Goal: Transaction & Acquisition: Subscribe to service/newsletter

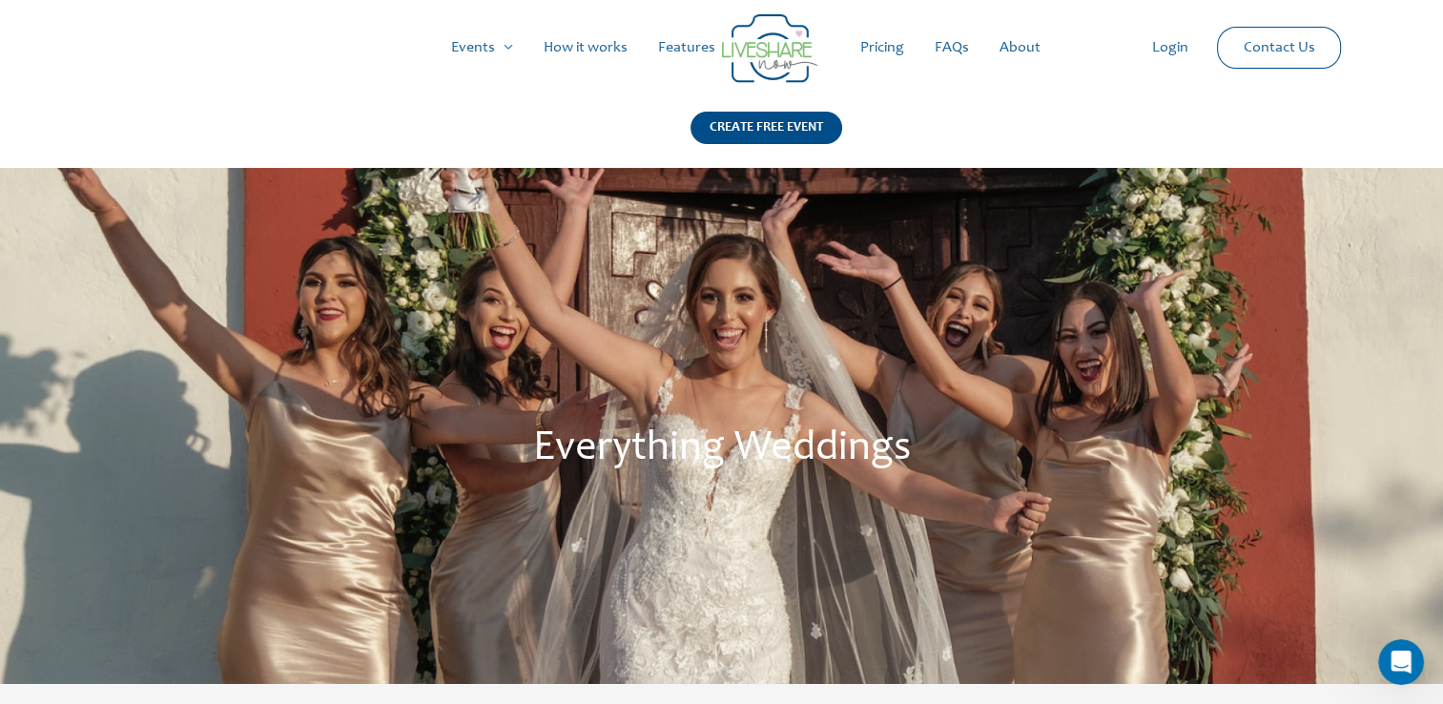
click at [896, 60] on link "Pricing" at bounding box center [882, 47] width 74 height 61
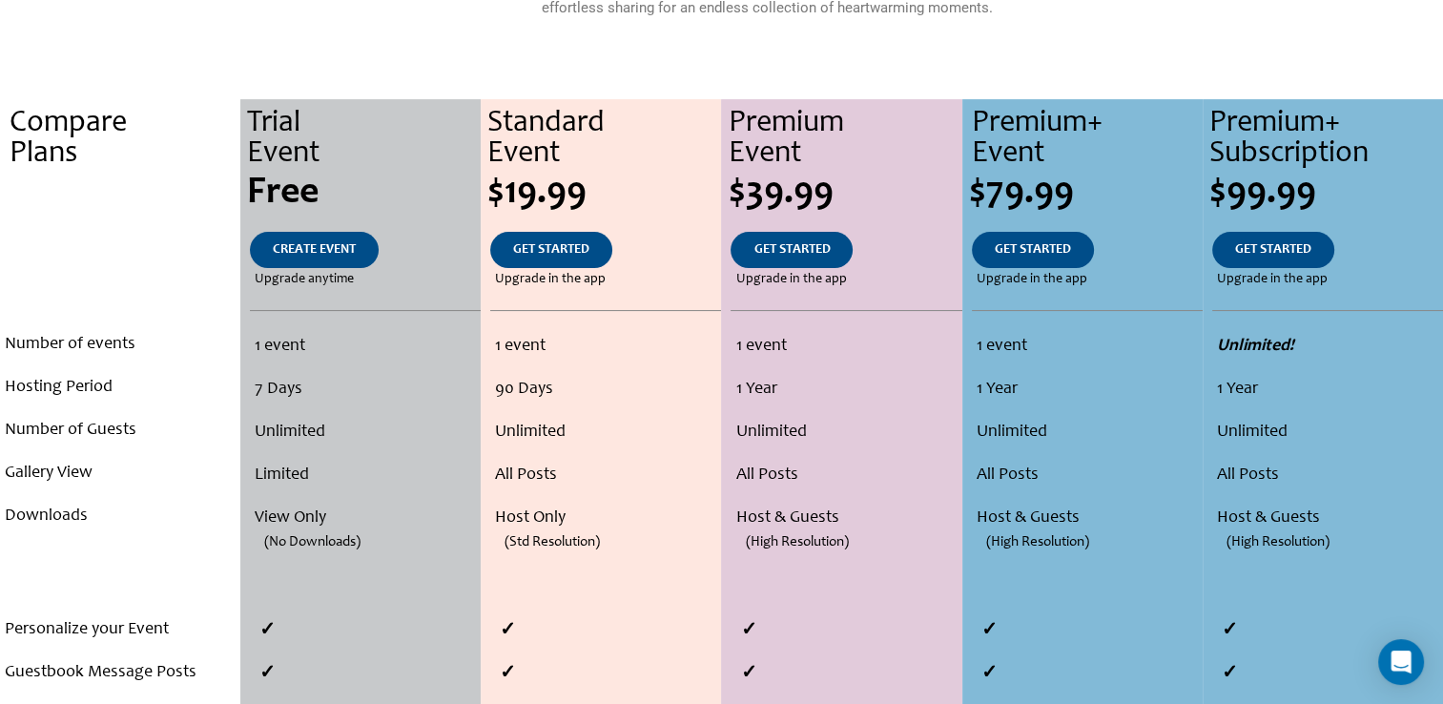
scroll to position [382, 0]
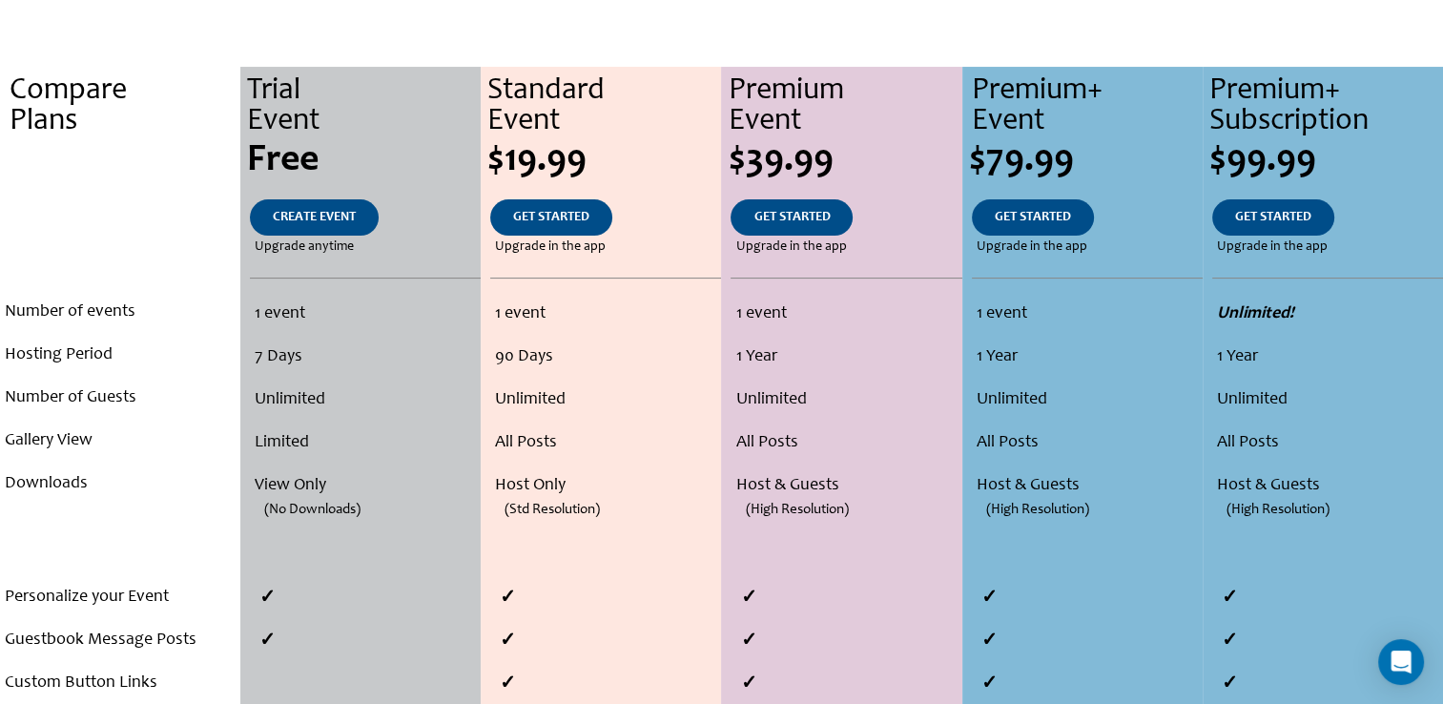
click at [270, 443] on li "Limited" at bounding box center [365, 443] width 220 height 43
drag, startPoint x: 270, startPoint y: 443, endPoint x: 291, endPoint y: 495, distance: 56.5
click at [291, 495] on span "(No Downloads)" at bounding box center [312, 509] width 96 height 43
click at [301, 534] on li "(No Downloads)" at bounding box center [360, 528] width 230 height 43
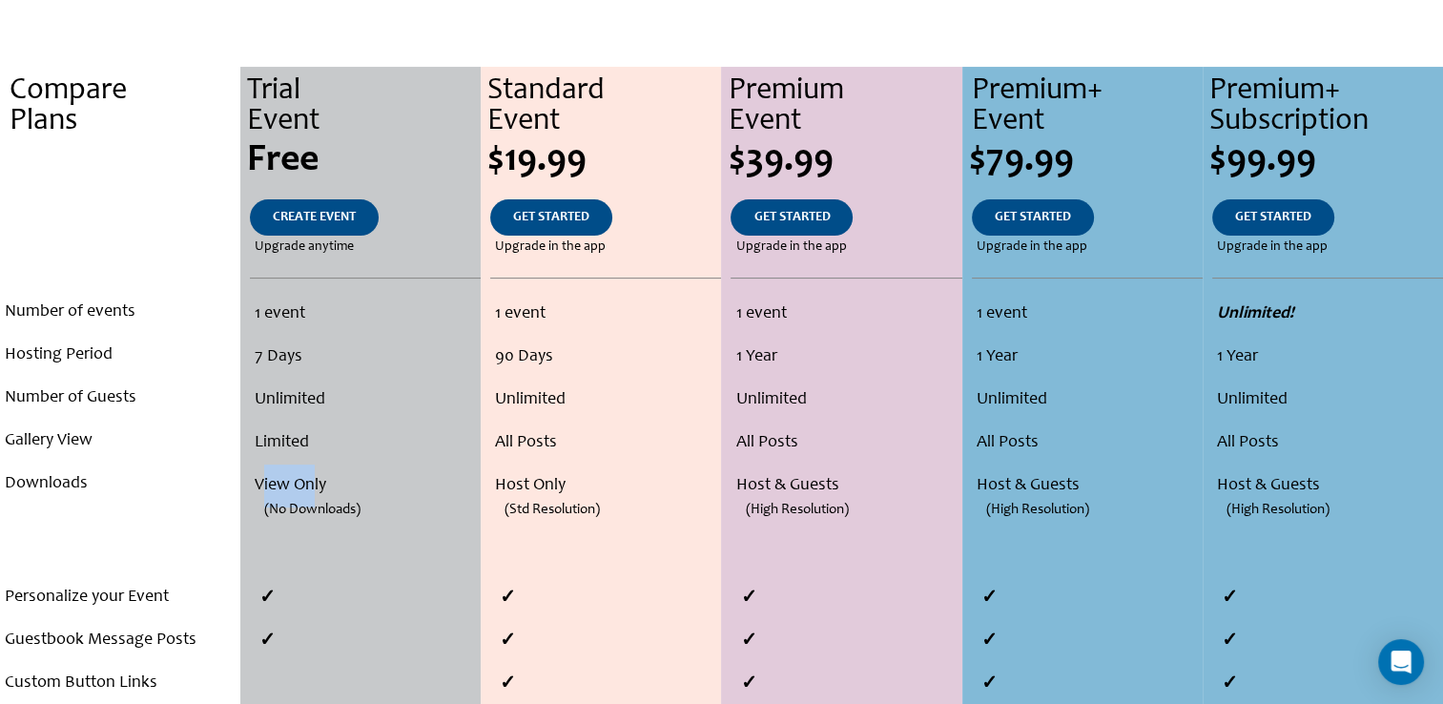
drag, startPoint x: 263, startPoint y: 484, endPoint x: 315, endPoint y: 484, distance: 51.5
click at [315, 484] on li "View Only" at bounding box center [365, 486] width 220 height 43
drag, startPoint x: 315, startPoint y: 484, endPoint x: 301, endPoint y: 551, distance: 69.0
click at [301, 551] on div "1 event 7 Days Unlimited Limited View Only (No Downloads)" at bounding box center [359, 434] width 239 height 283
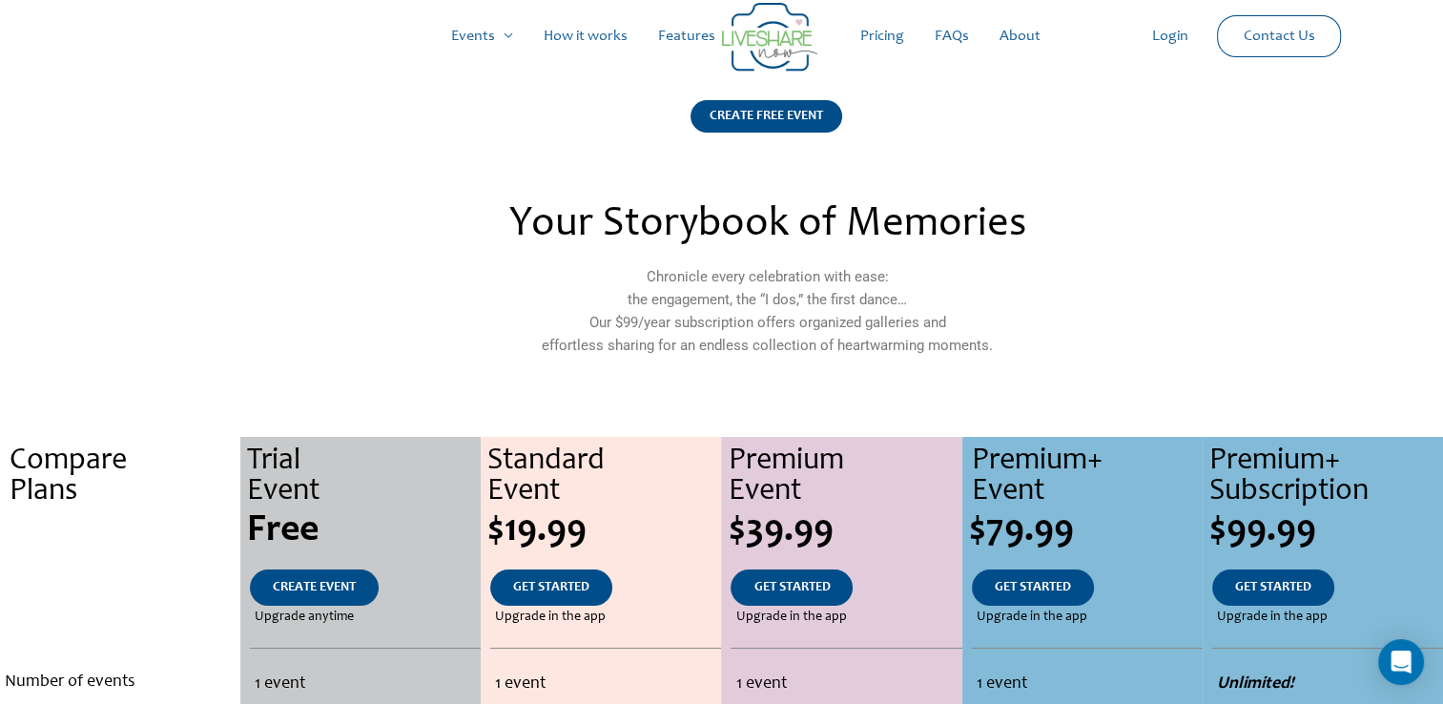
scroll to position [0, 0]
